Goal: Task Accomplishment & Management: Complete application form

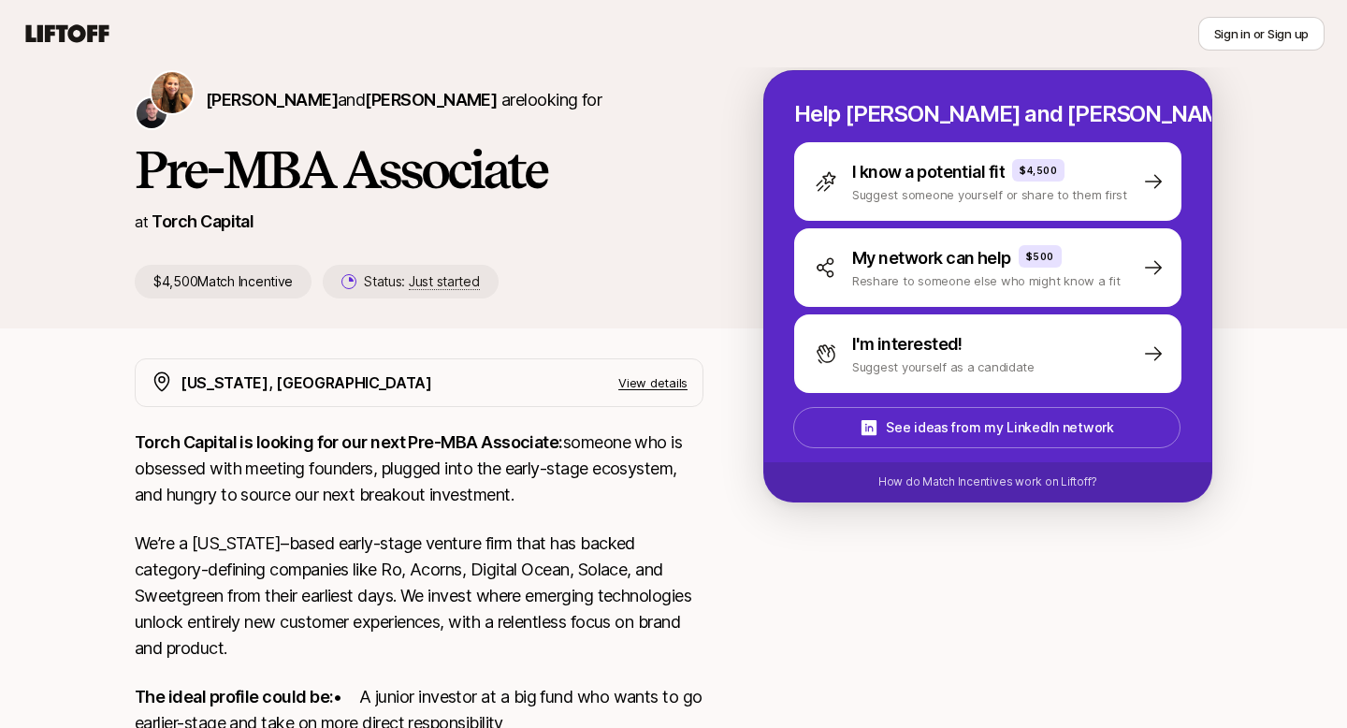
scroll to position [195, 0]
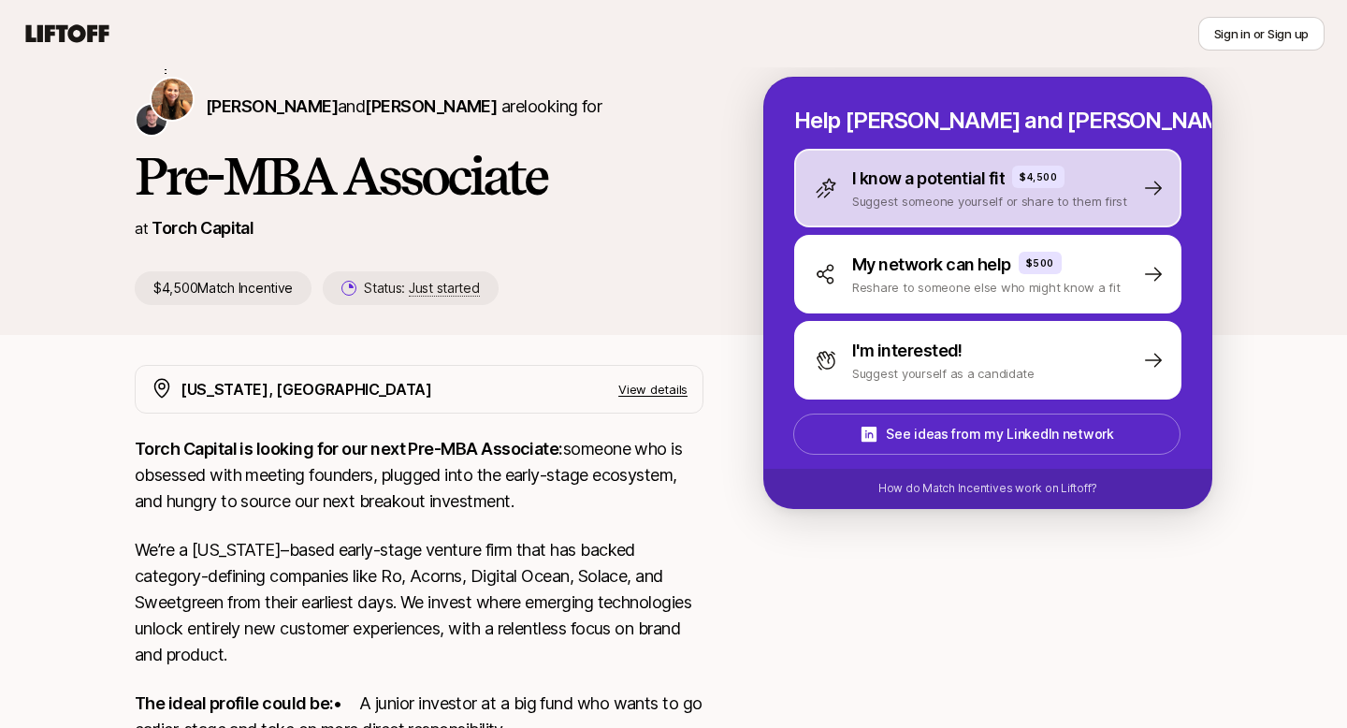
click at [991, 193] on p "Suggest someone yourself or share to them first" at bounding box center [989, 201] width 275 height 19
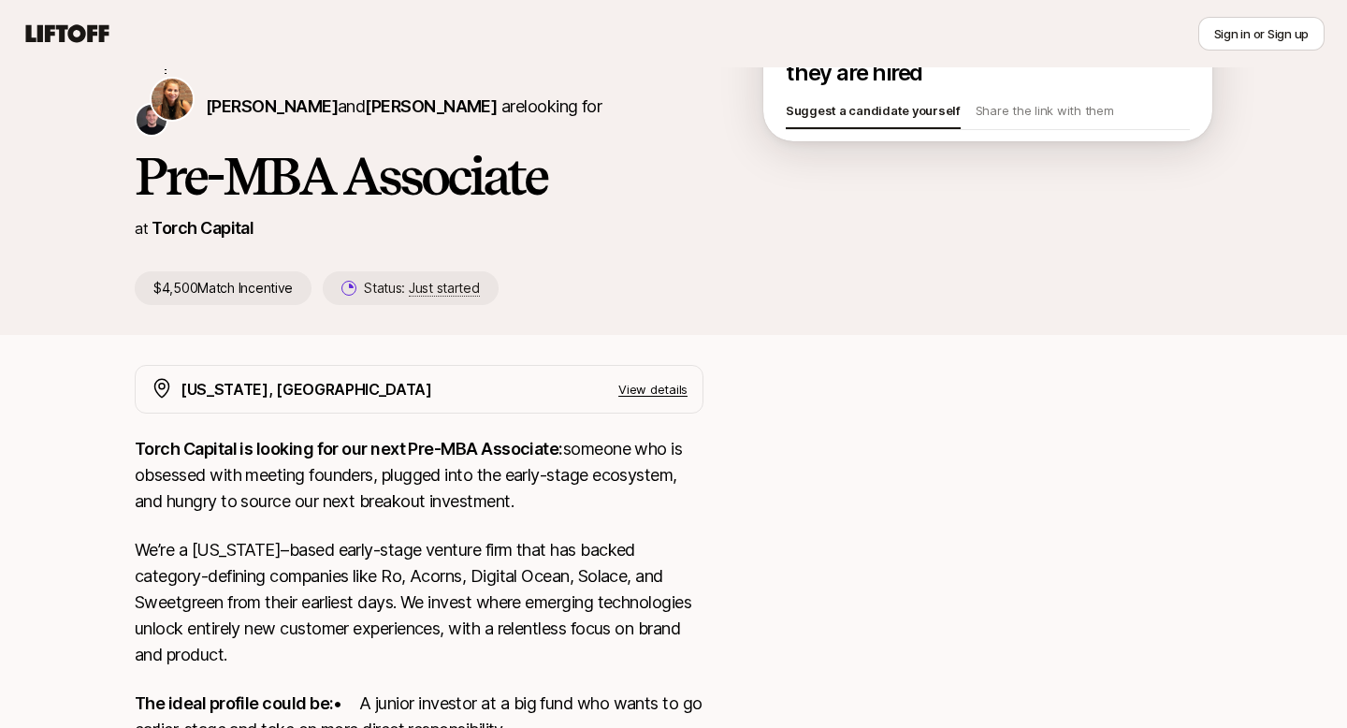
scroll to position [65, 0]
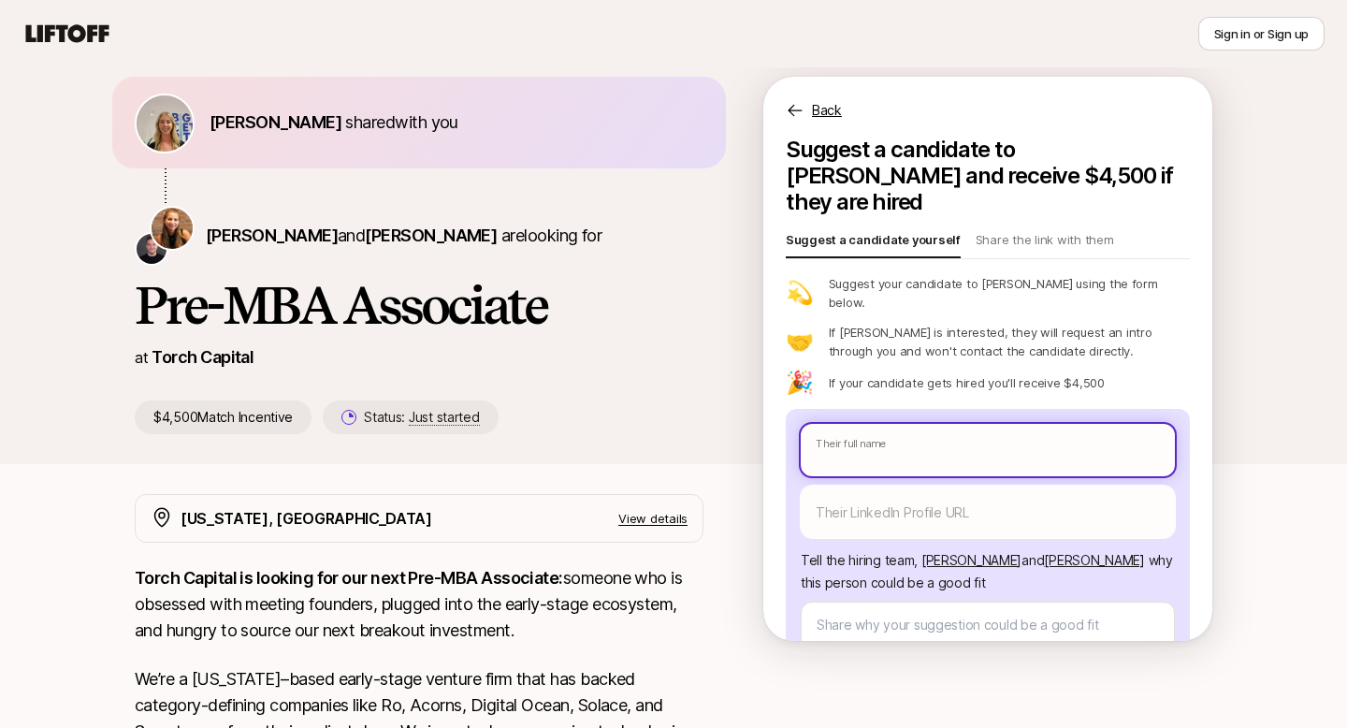
click at [1023, 398] on body "New to Liftoff? See how it works Sign in or Sign up Sign in or Sign up [PERSON_…" at bounding box center [673, 299] width 1347 height 728
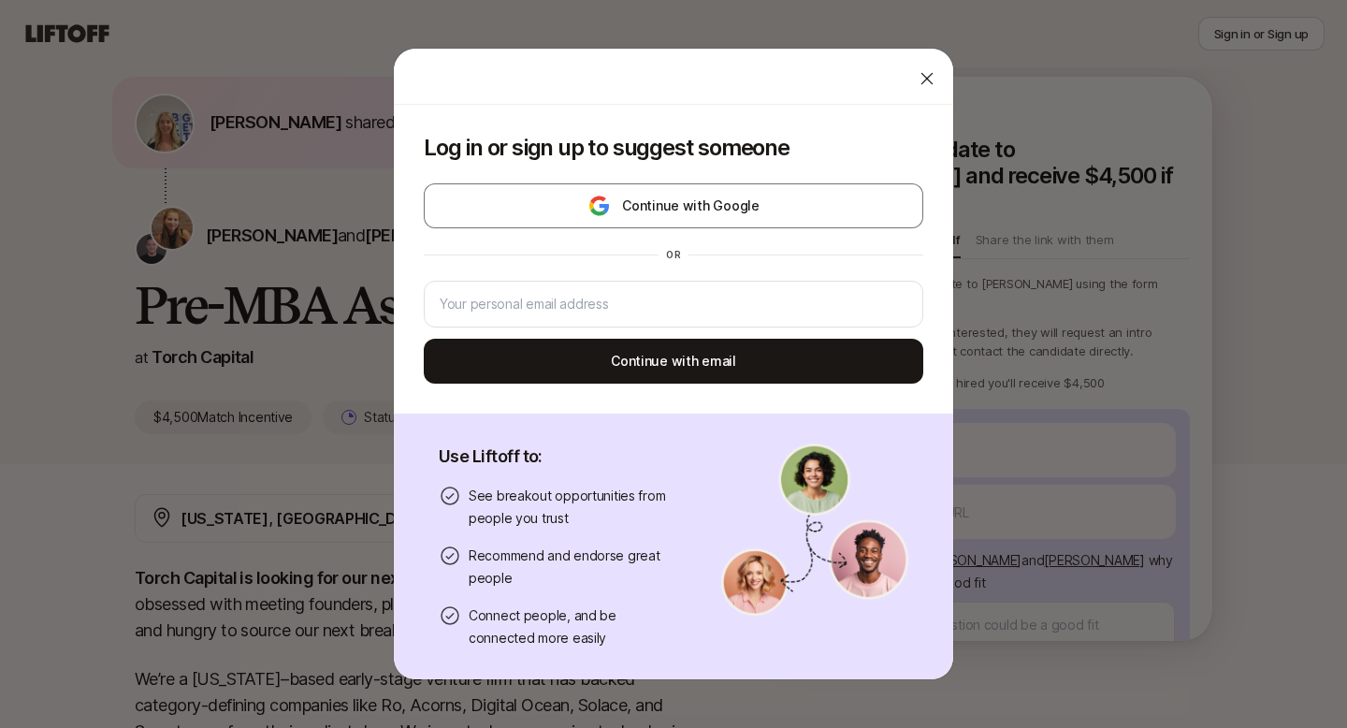
click at [929, 83] on icon at bounding box center [927, 78] width 19 height 19
type textarea "x"
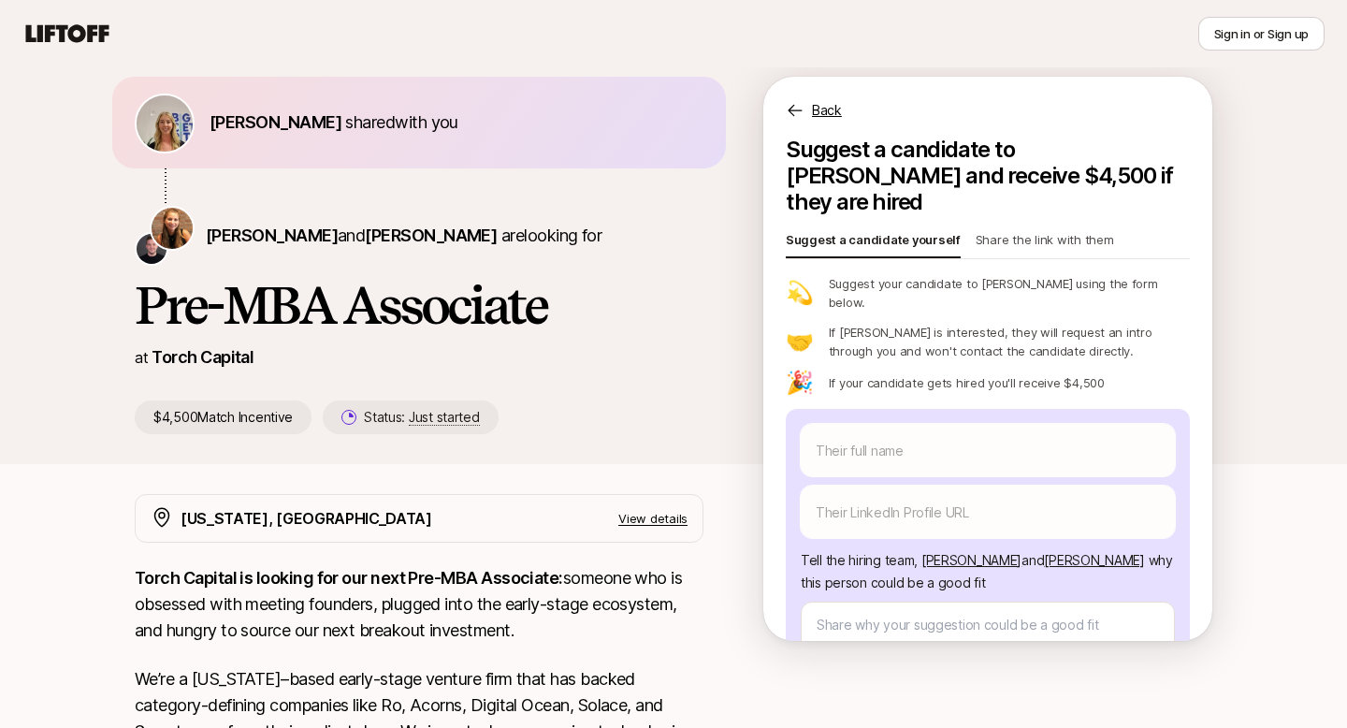
click at [1018, 230] on p "Share the link with them" at bounding box center [1045, 243] width 138 height 26
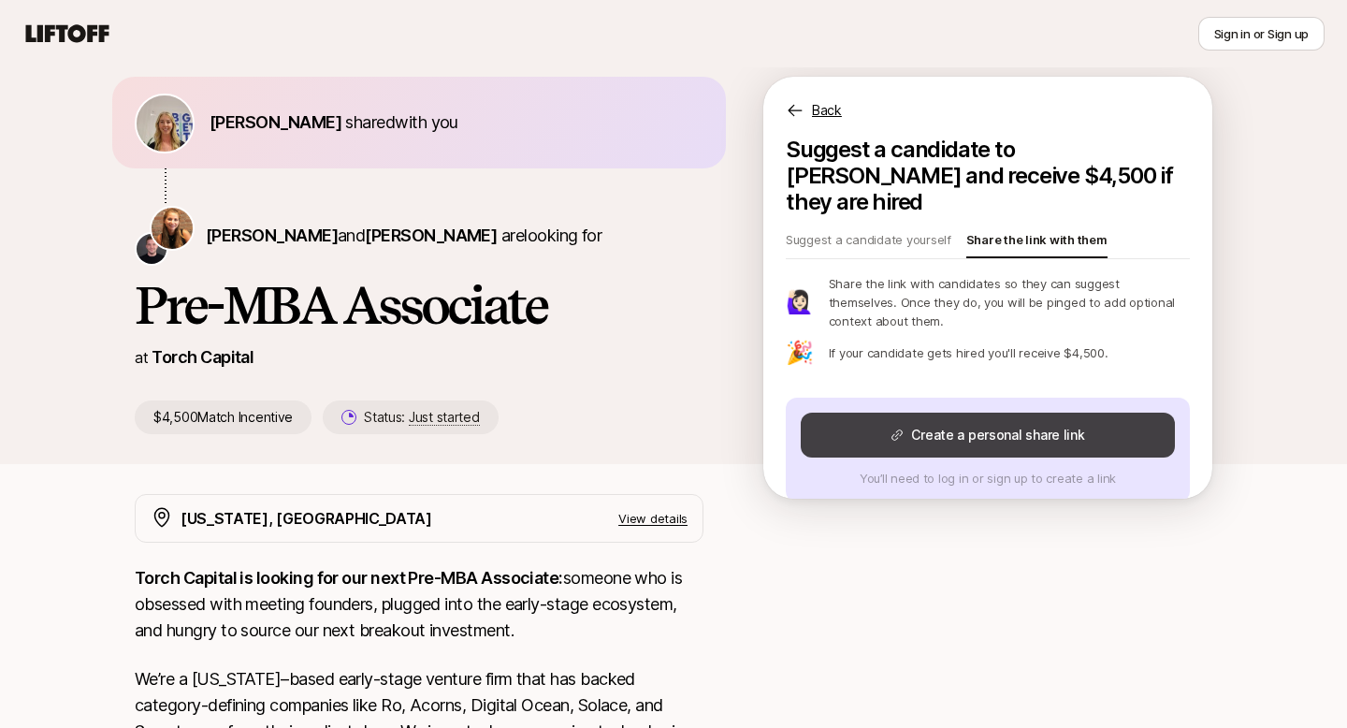
click at [1015, 412] on button "Create a personal share link" at bounding box center [988, 434] width 374 height 45
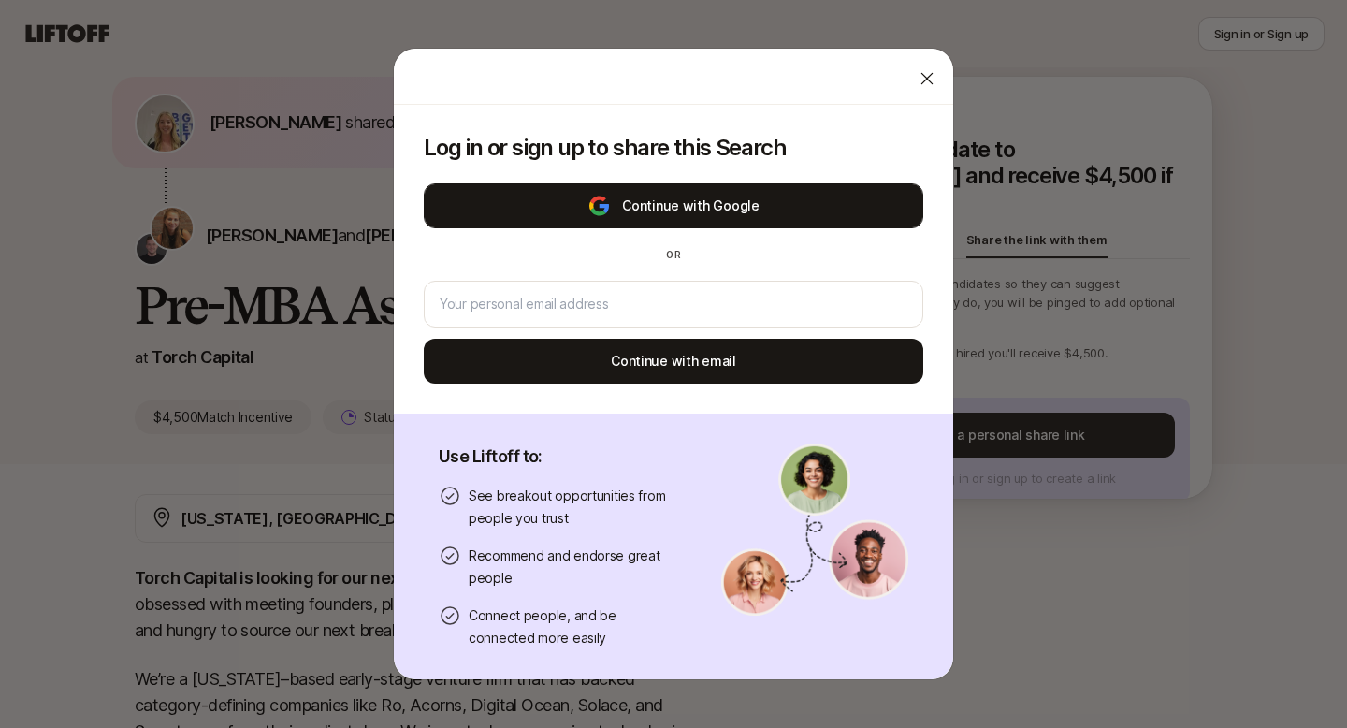
click at [760, 213] on button "Continue with Google" at bounding box center [673, 205] width 499 height 45
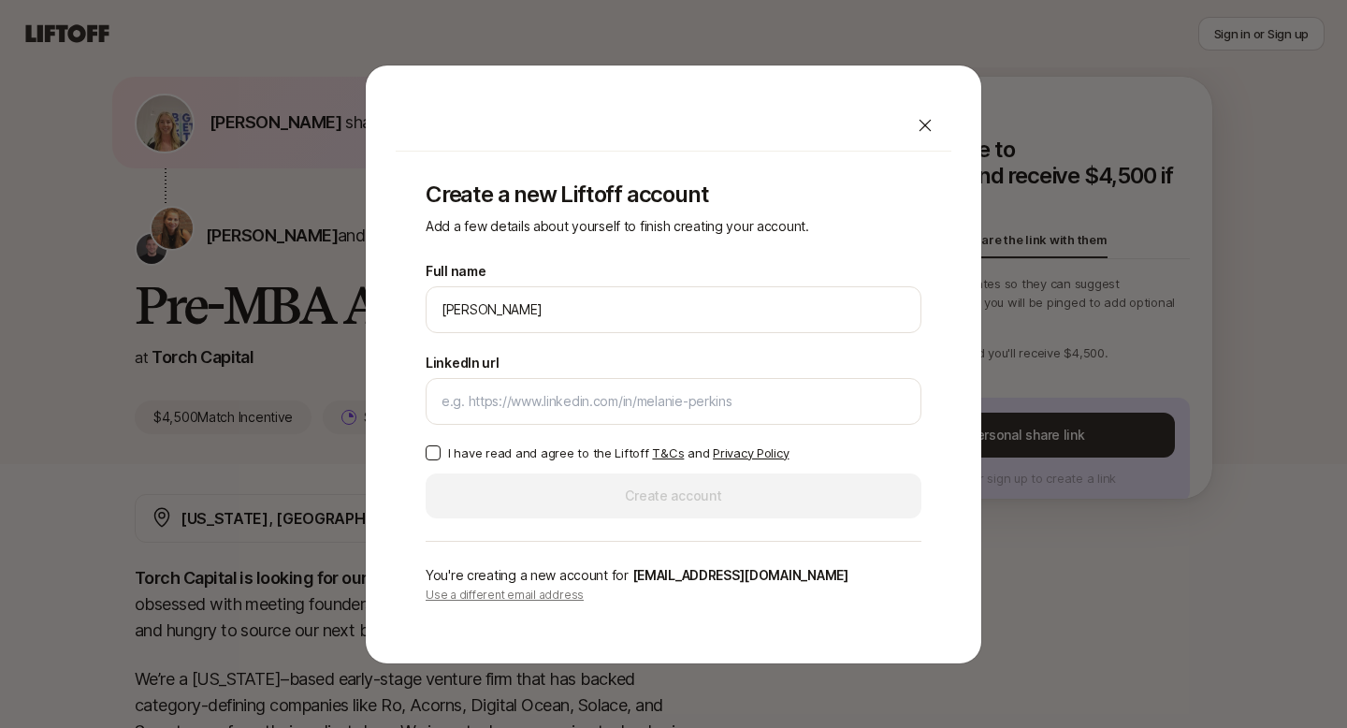
click at [432, 450] on button "I have read and agree to the Liftoff T&Cs and Privacy Policy" at bounding box center [433, 452] width 15 height 15
click at [578, 383] on div at bounding box center [674, 401] width 496 height 47
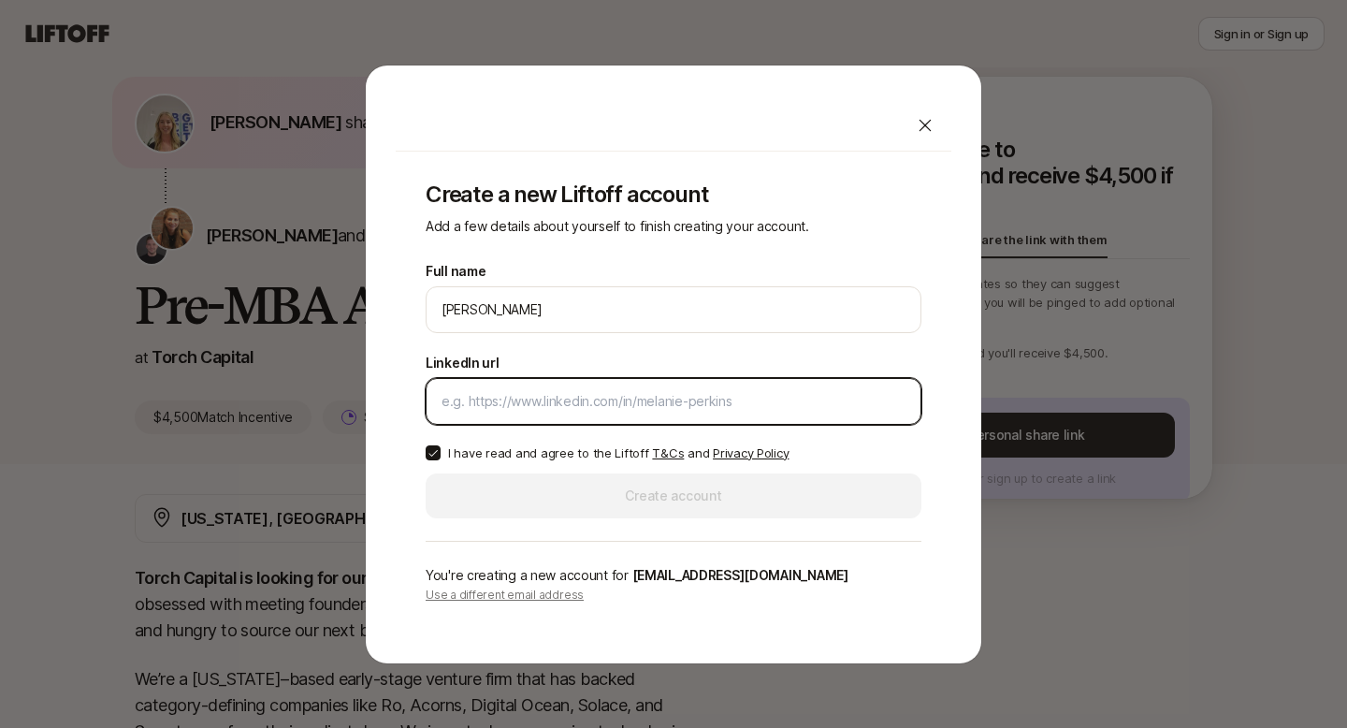
click at [578, 397] on input "LinkedIn url" at bounding box center [673, 401] width 464 height 22
paste input "[URL][DOMAIN_NAME][PERSON_NAME]"
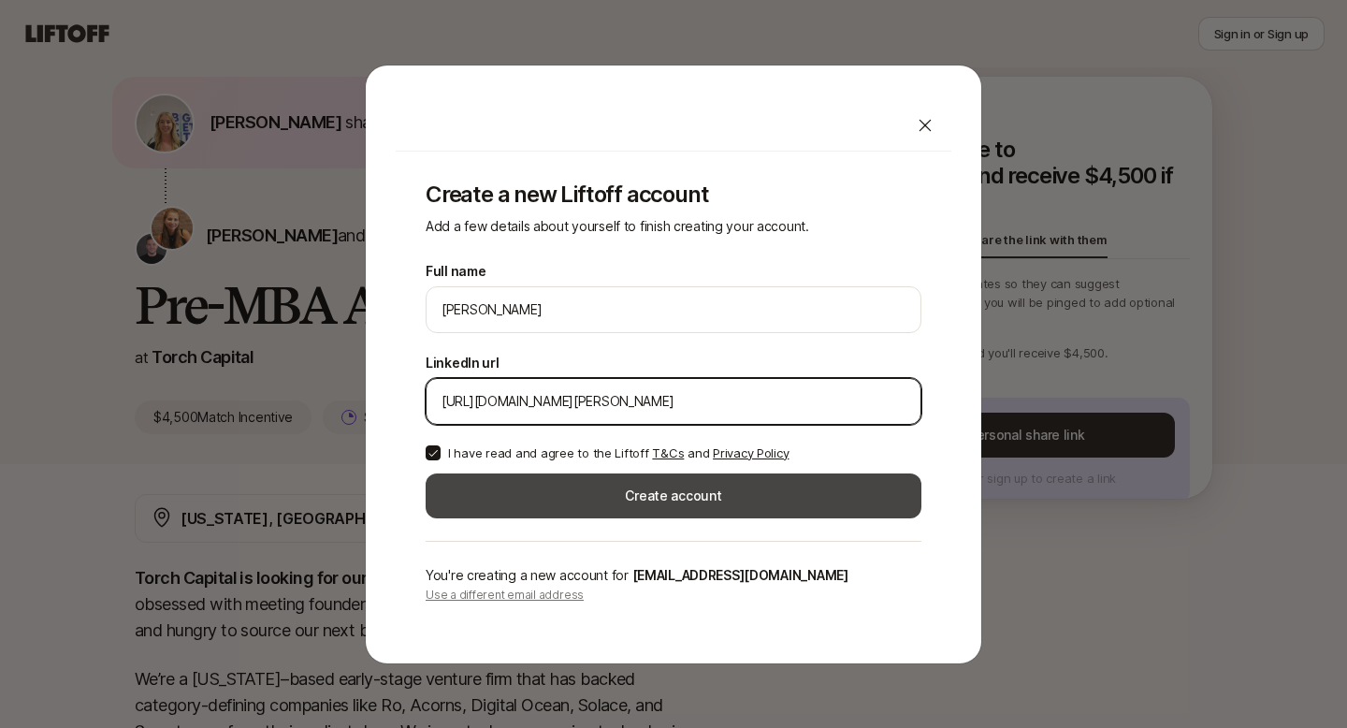
type input "[URL][DOMAIN_NAME][PERSON_NAME]"
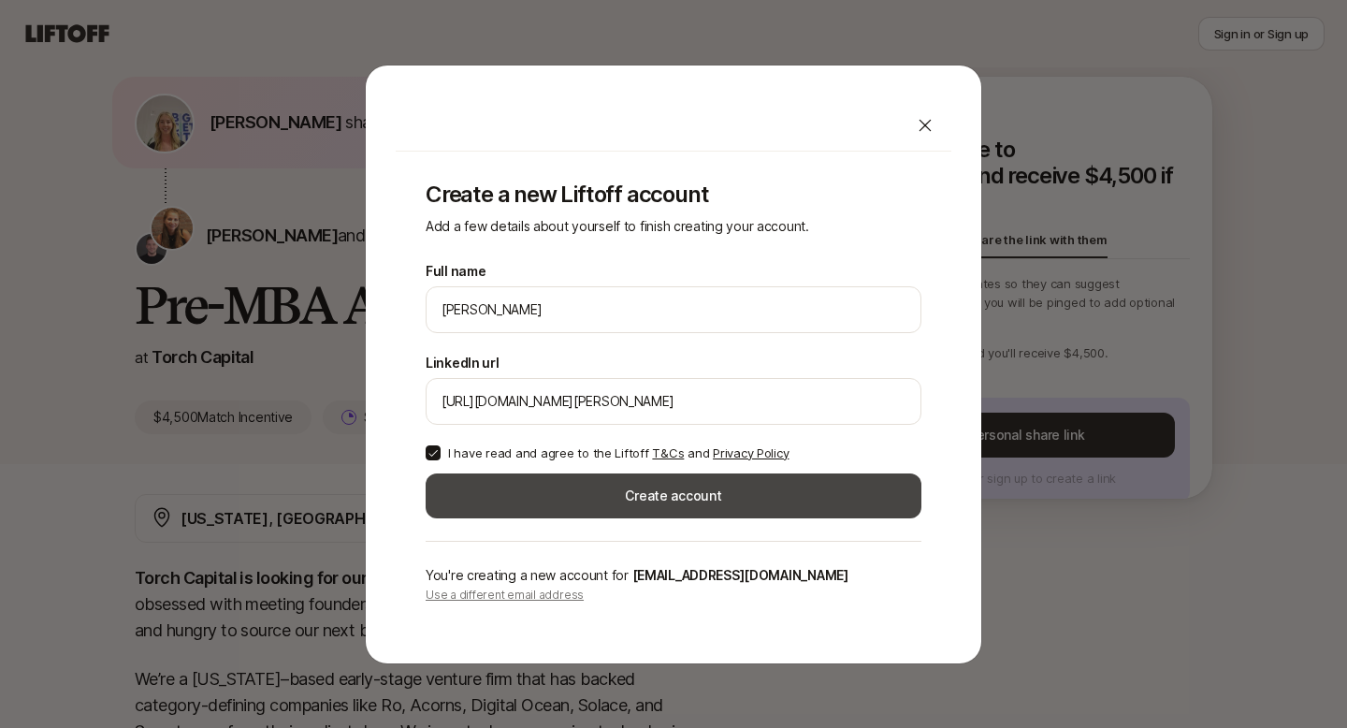
click at [729, 496] on button "Create account" at bounding box center [674, 495] width 496 height 45
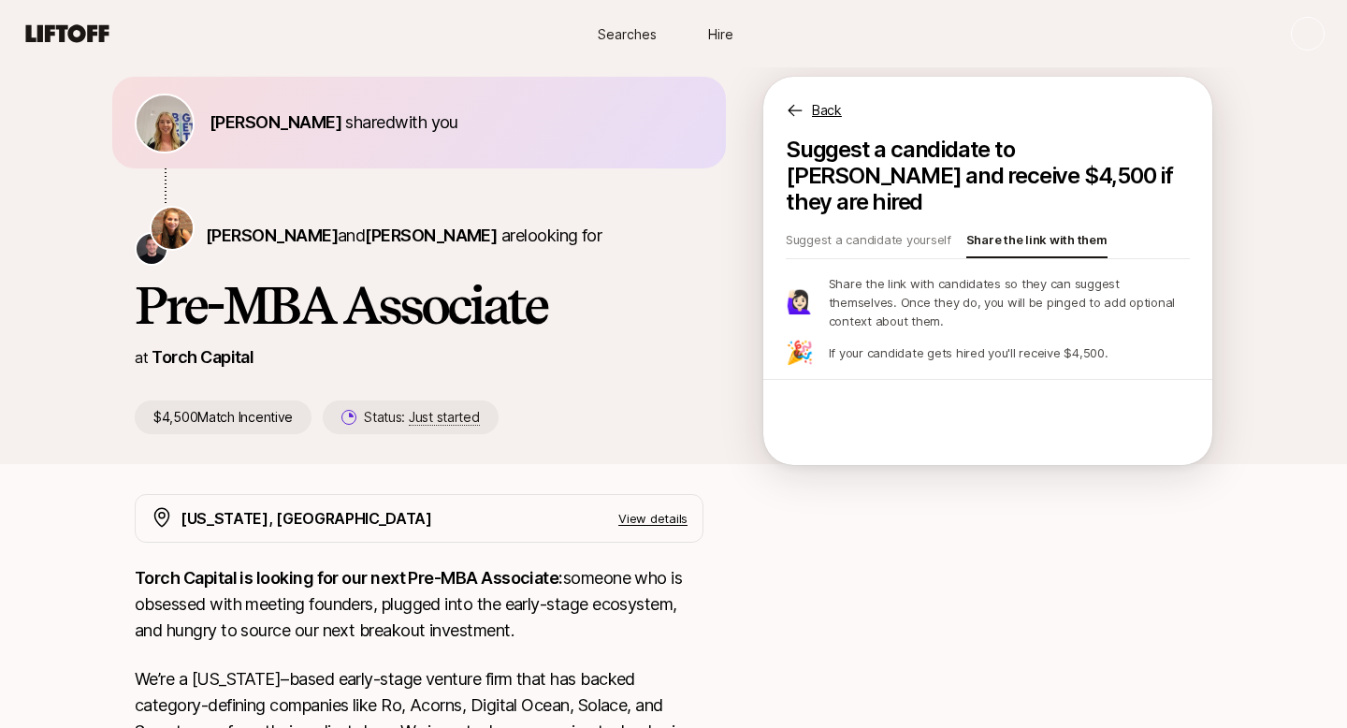
scroll to position [65, 0]
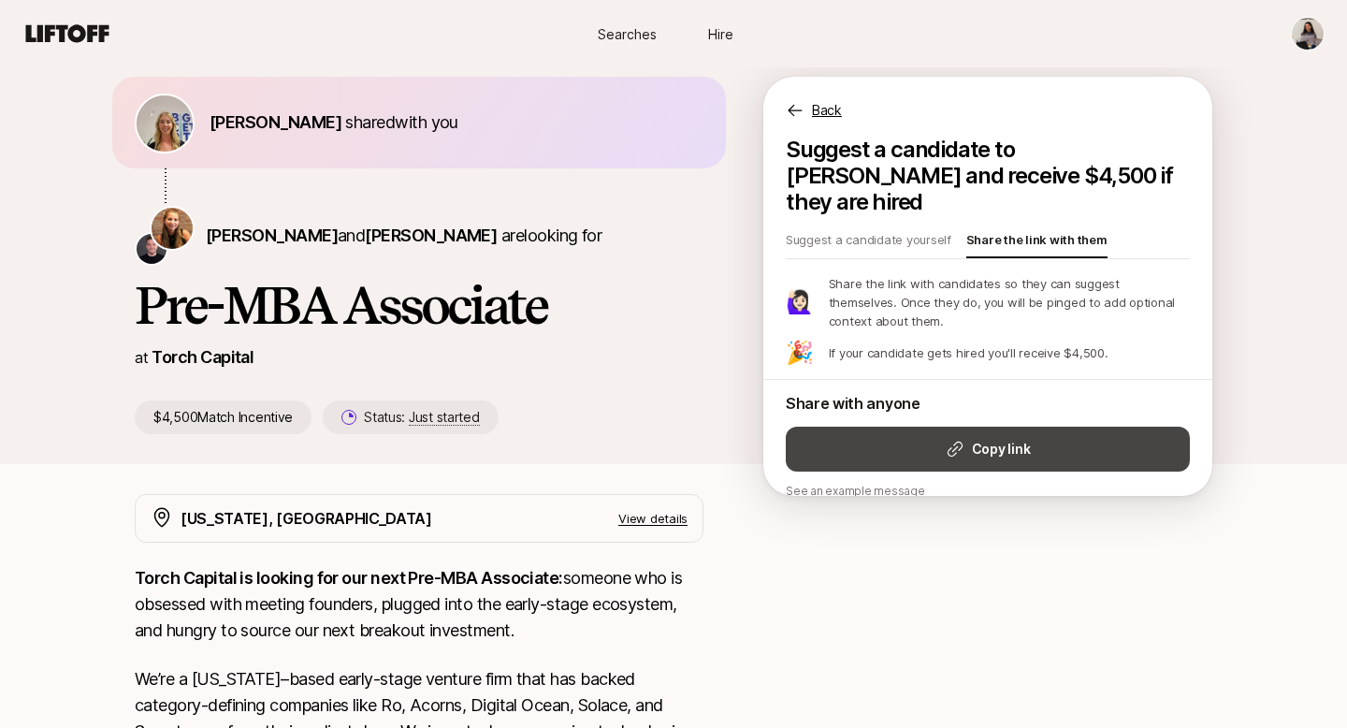
click at [998, 438] on strong "Copy link" at bounding box center [1001, 449] width 58 height 22
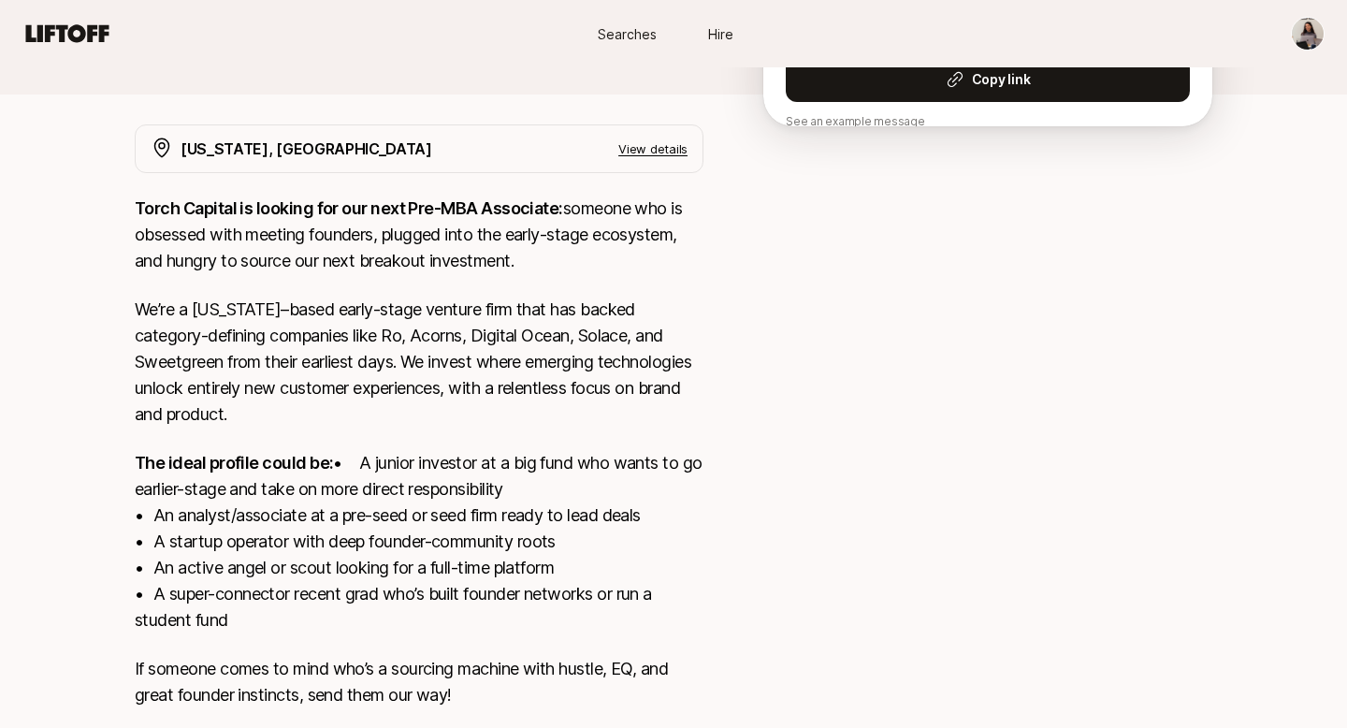
scroll to position [273, 0]
